Goal: Task Accomplishment & Management: Use online tool/utility

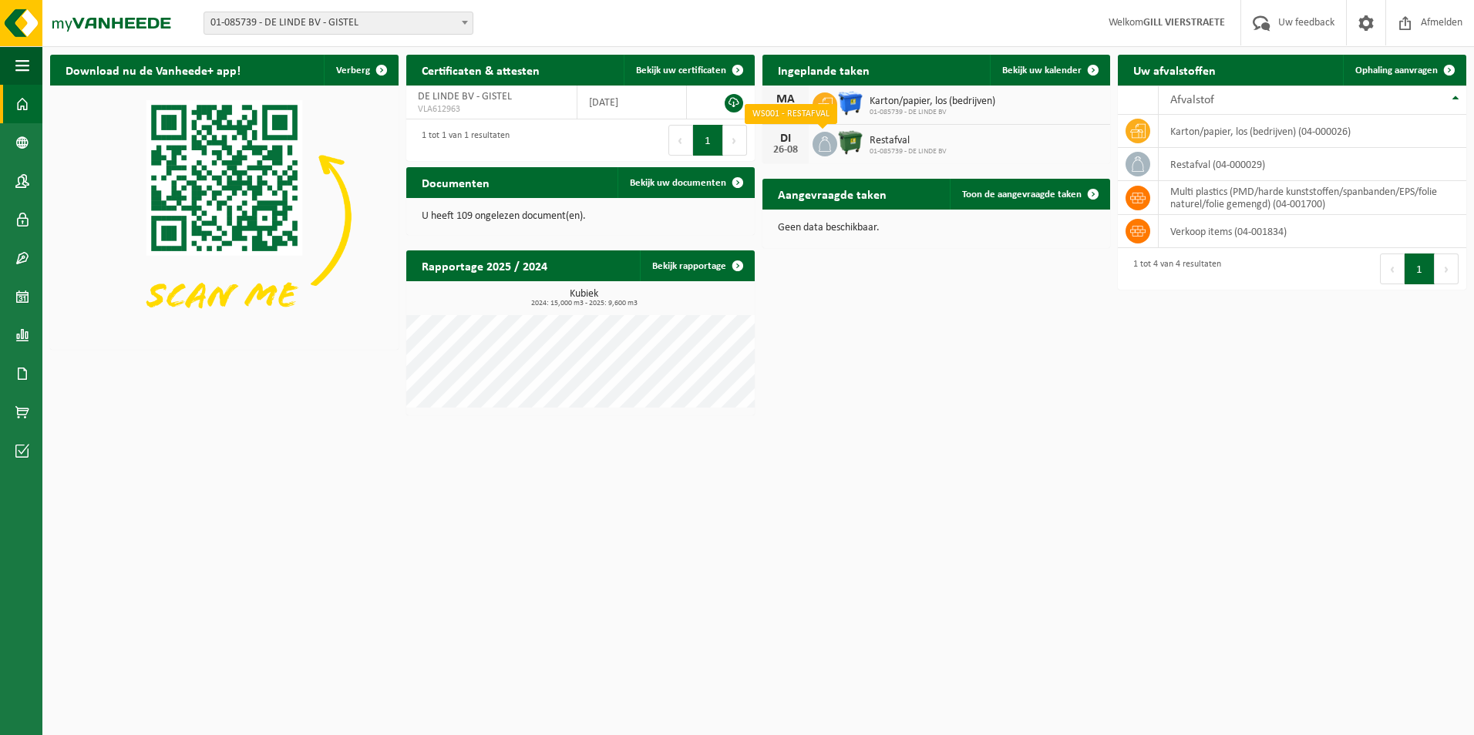
click at [818, 147] on icon at bounding box center [824, 143] width 15 height 15
click at [1146, 166] on icon at bounding box center [1137, 163] width 15 height 15
click at [1139, 162] on icon at bounding box center [1137, 163] width 15 height 15
click at [1391, 75] on span "Ophaling aanvragen" at bounding box center [1396, 71] width 82 height 10
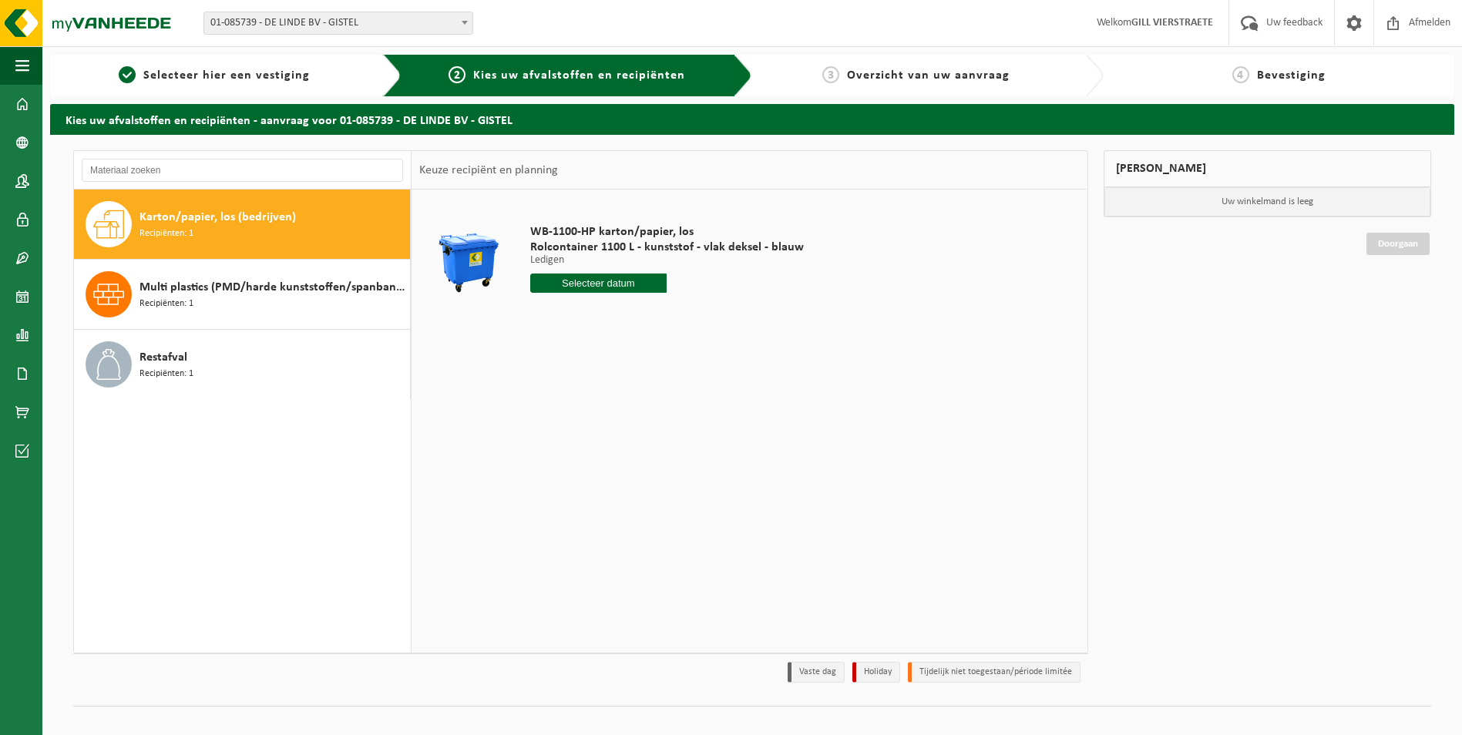
click at [542, 174] on div "Keuze recipiënt en planning" at bounding box center [489, 170] width 154 height 39
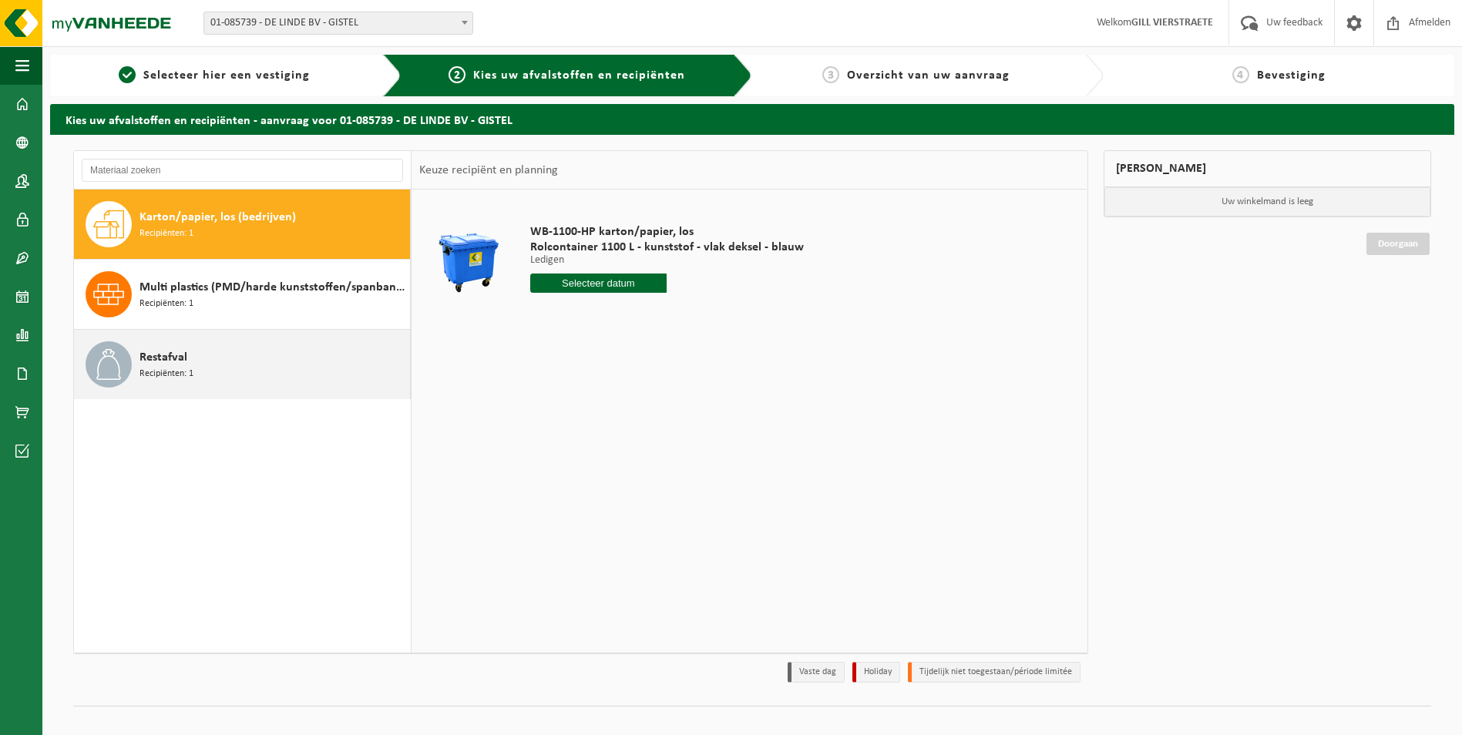
click at [129, 348] on div at bounding box center [109, 365] width 46 height 46
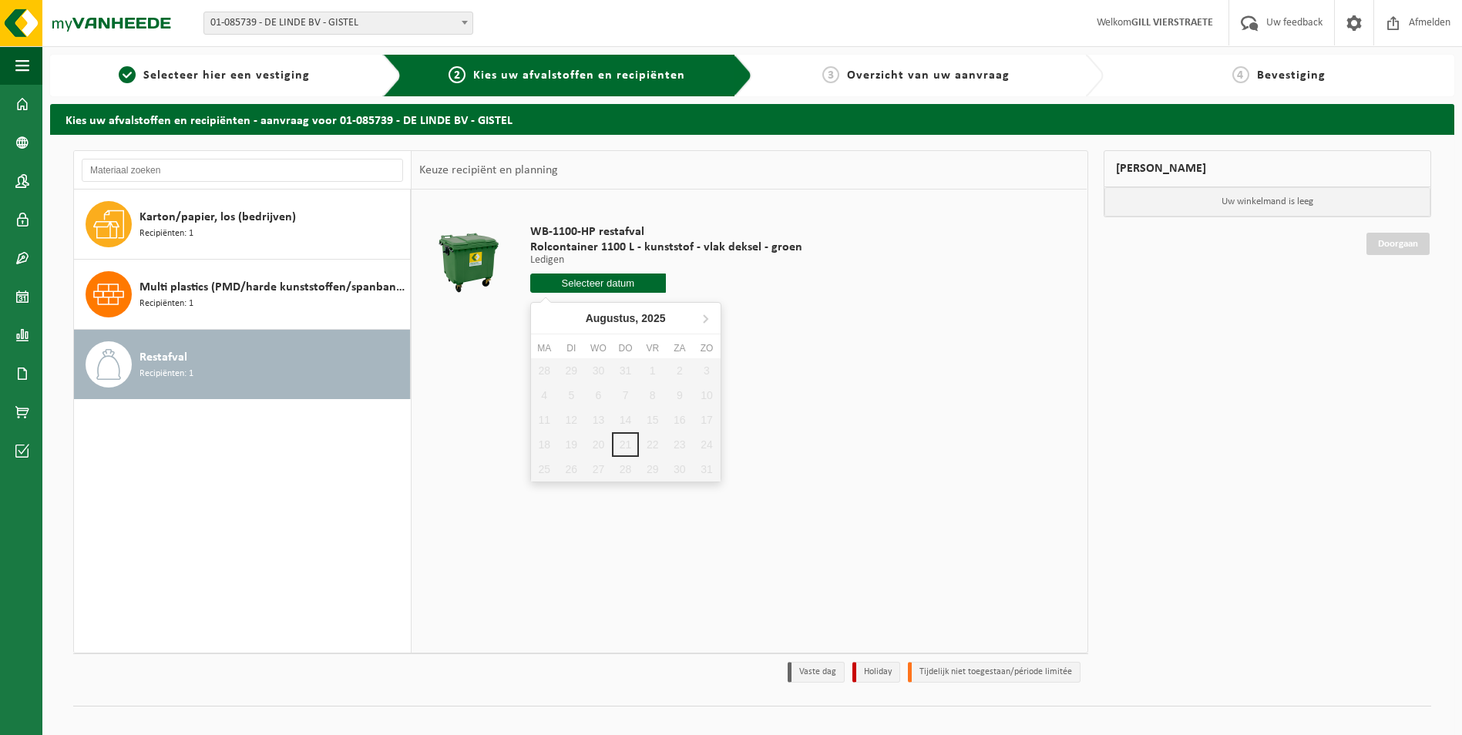
click at [611, 284] on input "text" at bounding box center [598, 283] width 136 height 19
click at [703, 314] on icon at bounding box center [705, 318] width 25 height 25
click at [570, 368] on div "2" at bounding box center [571, 370] width 27 height 25
type input "Van [DATE]"
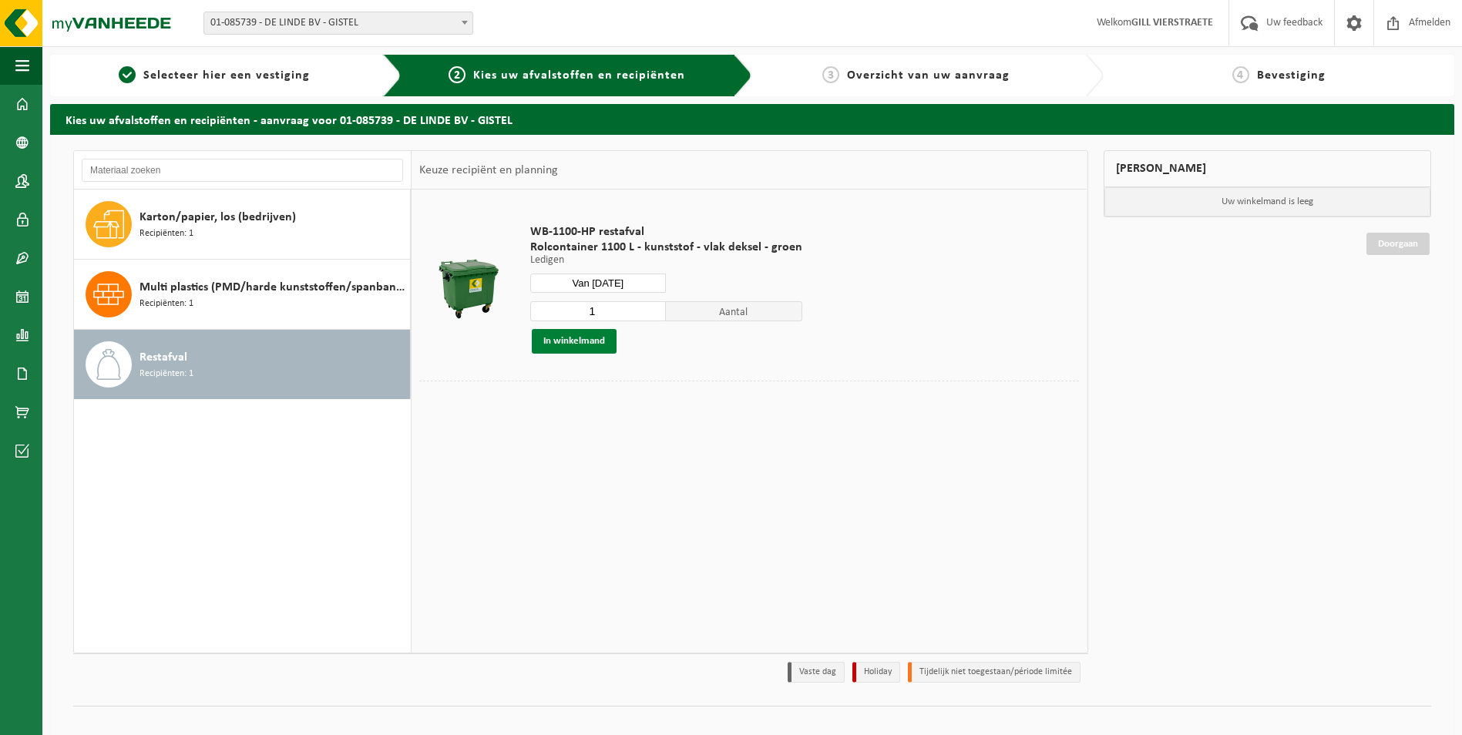
click at [588, 342] on button "In winkelmand" at bounding box center [574, 341] width 85 height 25
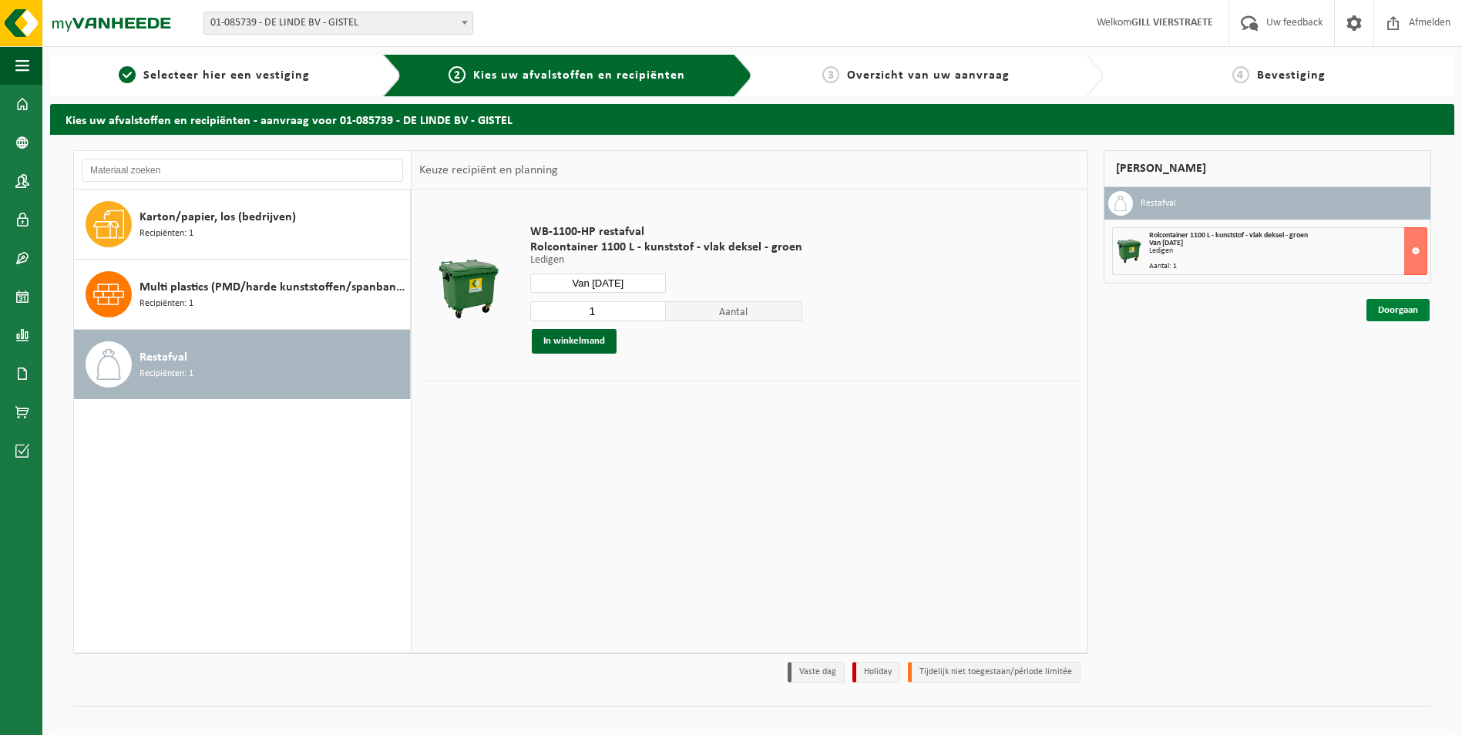
click at [1401, 310] on link "Doorgaan" at bounding box center [1398, 310] width 63 height 22
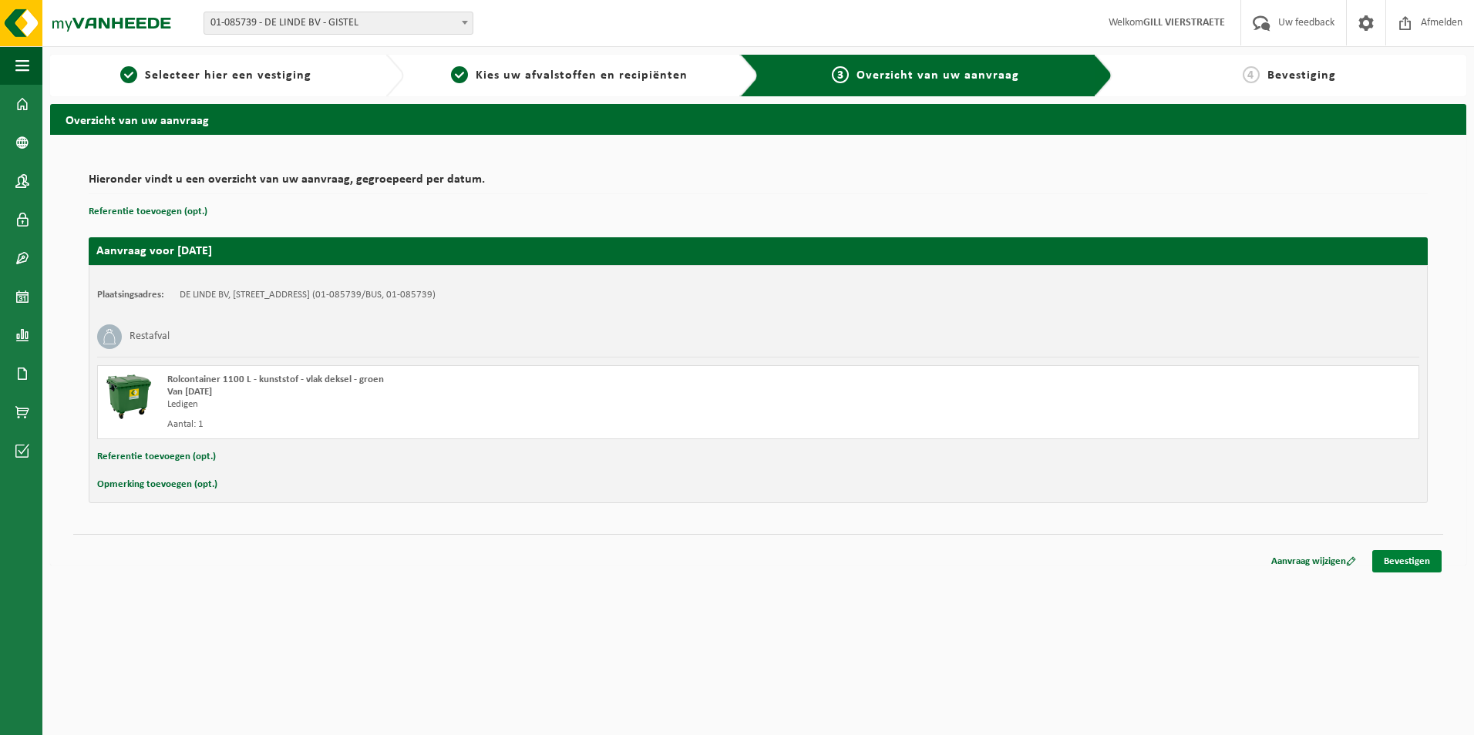
click at [1392, 557] on link "Bevestigen" at bounding box center [1406, 561] width 69 height 22
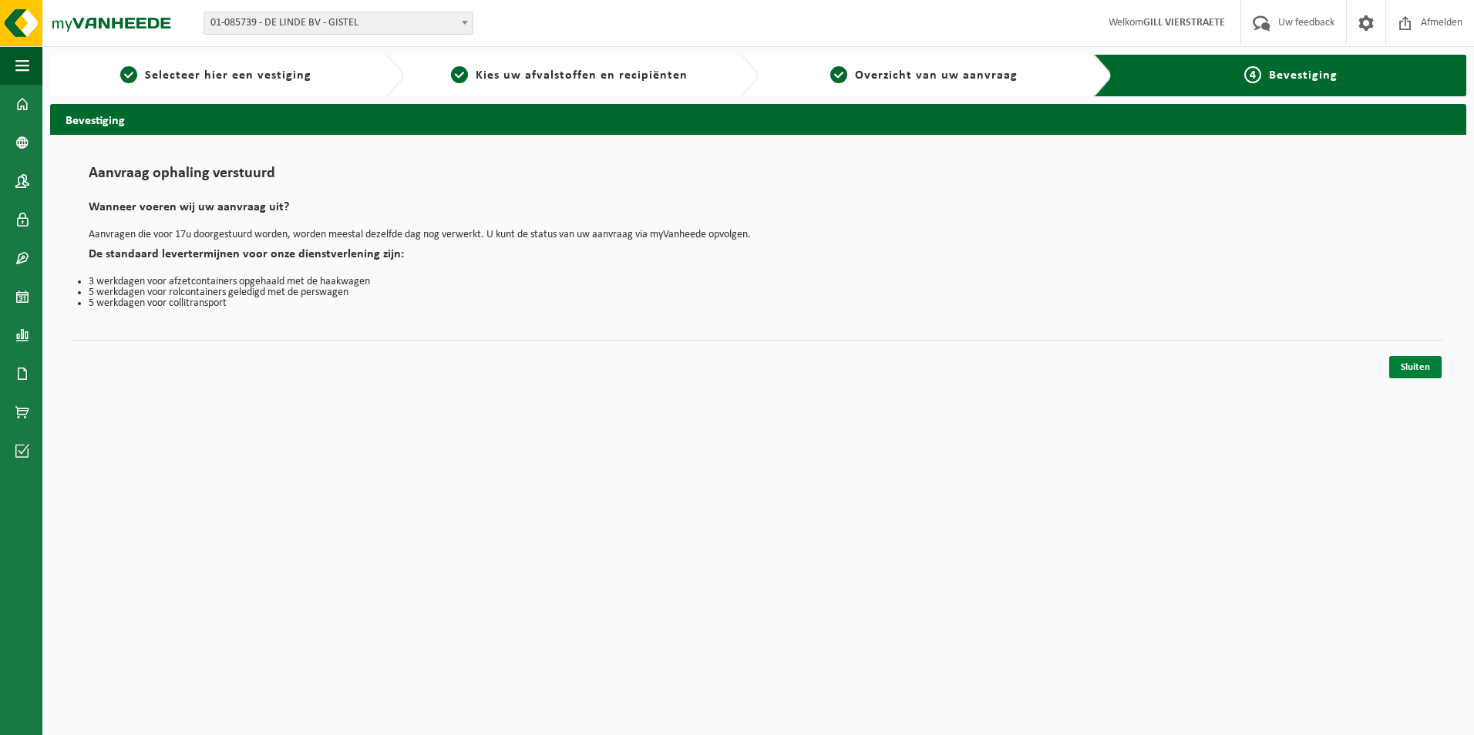
click at [1411, 372] on link "Sluiten" at bounding box center [1415, 367] width 52 height 22
